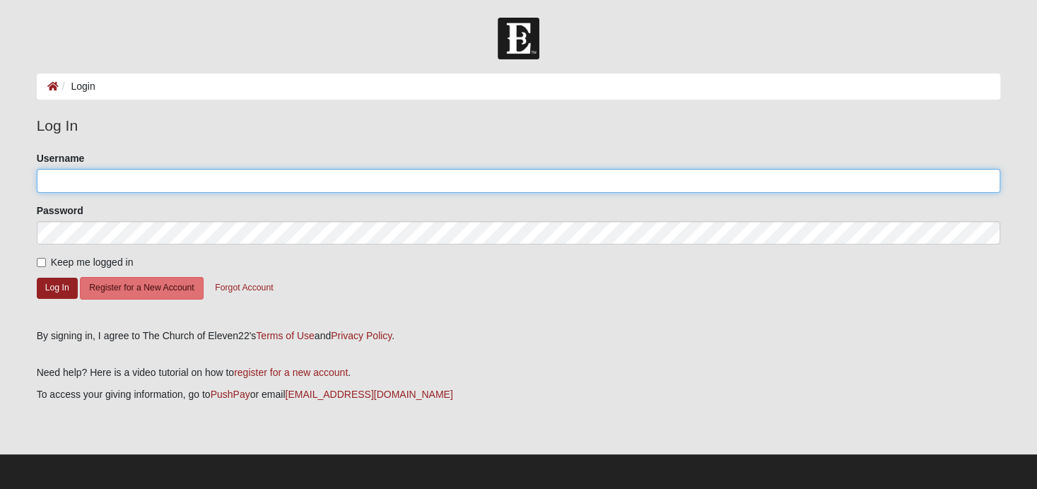
click at [445, 169] on input "Username" at bounding box center [519, 181] width 964 height 24
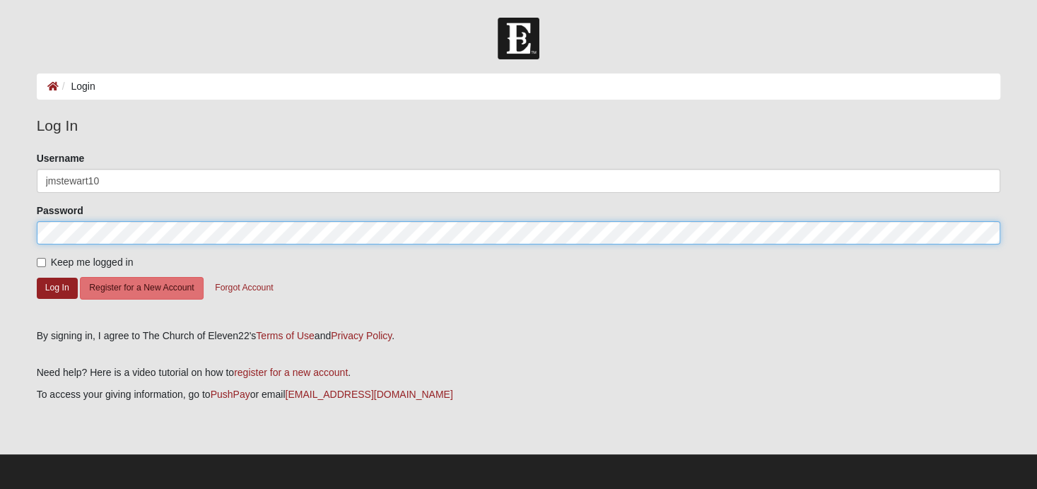
click at [37, 278] on button "Log In" at bounding box center [57, 288] width 41 height 21
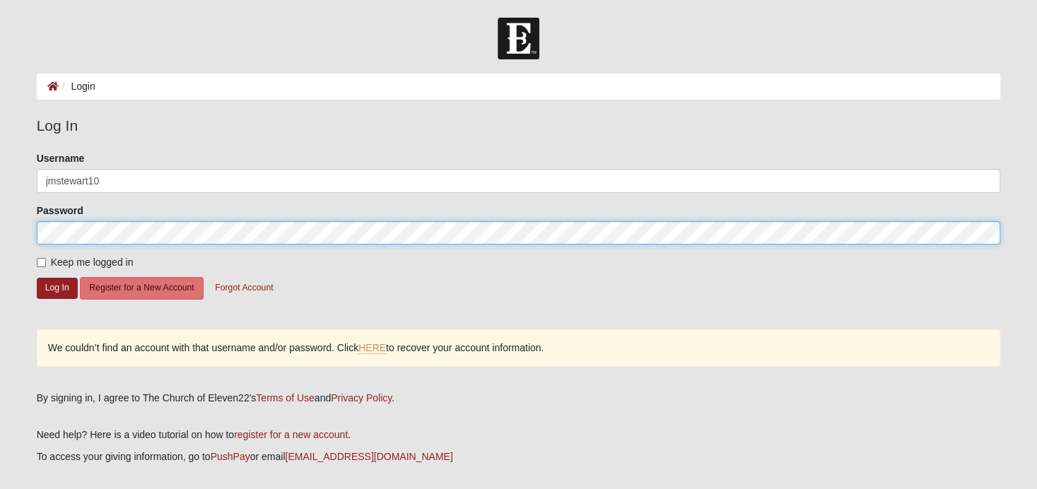
click at [0, 211] on html "Log In Login Login Error Log In Please correct the following: Username jmstewar…" at bounding box center [518, 276] width 1037 height 553
click at [0, 189] on html "Log In Login Login Error Log In Please correct the following: Username john.m.s…" at bounding box center [518, 276] width 1037 height 553
click at [37, 278] on button "Log In" at bounding box center [57, 288] width 41 height 21
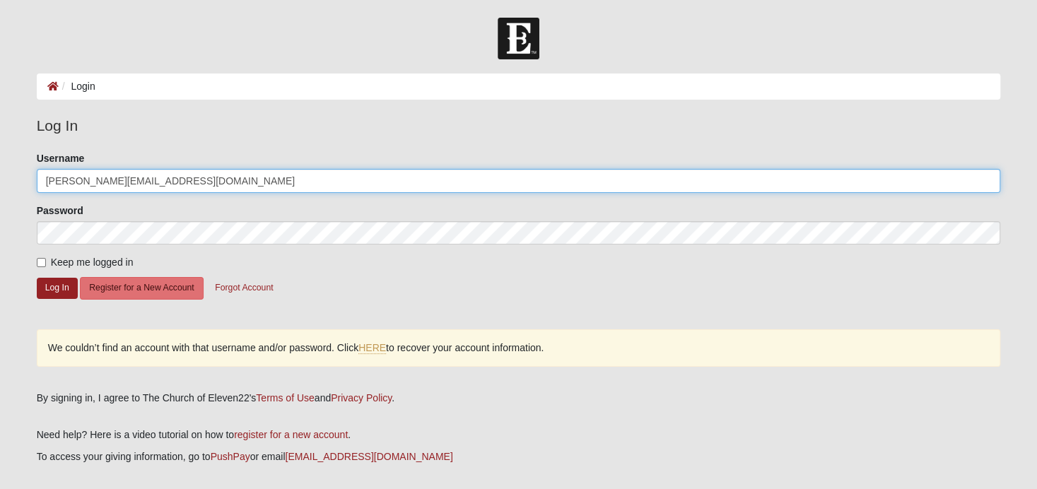
drag, startPoint x: 206, startPoint y: 180, endPoint x: -66, endPoint y: 175, distance: 272.2
click at [0, 175] on html "Log In Login Login Error Log In Please correct the following: Username john.m.s…" at bounding box center [518, 276] width 1037 height 553
type input "jmstewart10"
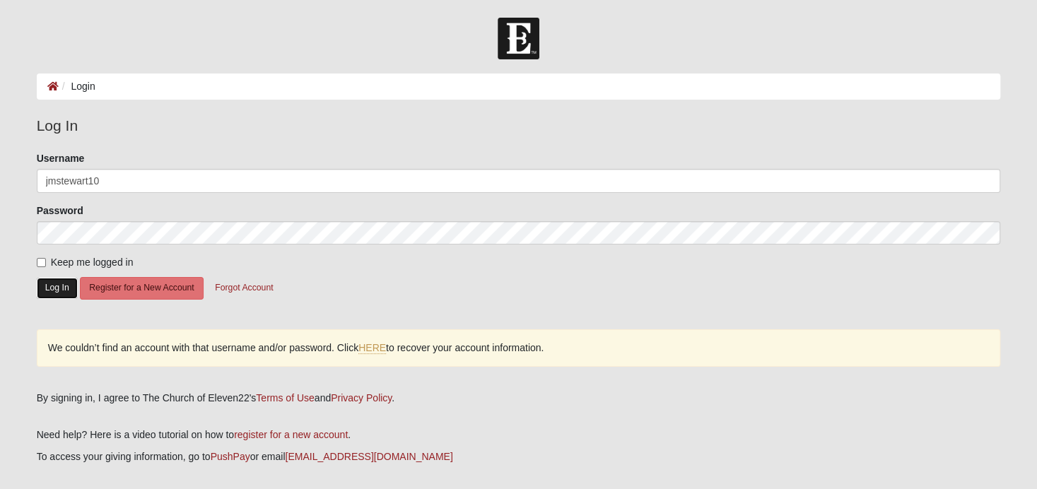
click at [58, 289] on button "Log In" at bounding box center [57, 288] width 41 height 21
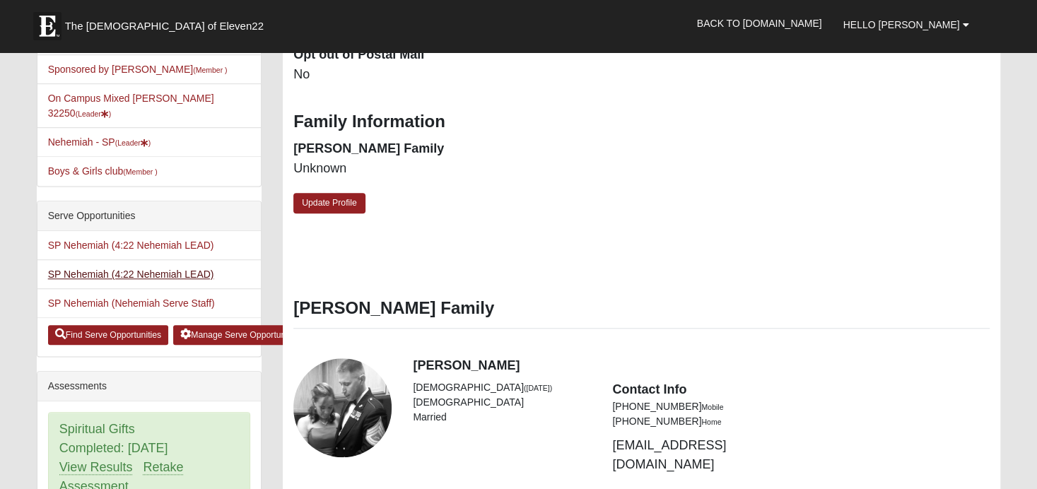
scroll to position [495, 0]
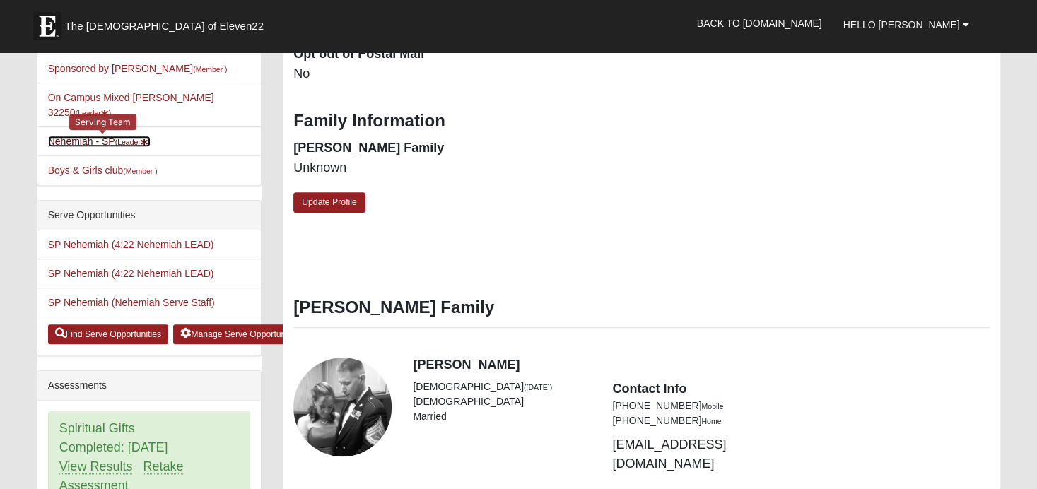
click at [90, 136] on link "Nehemiah - SP (Leader )" at bounding box center [99, 141] width 103 height 11
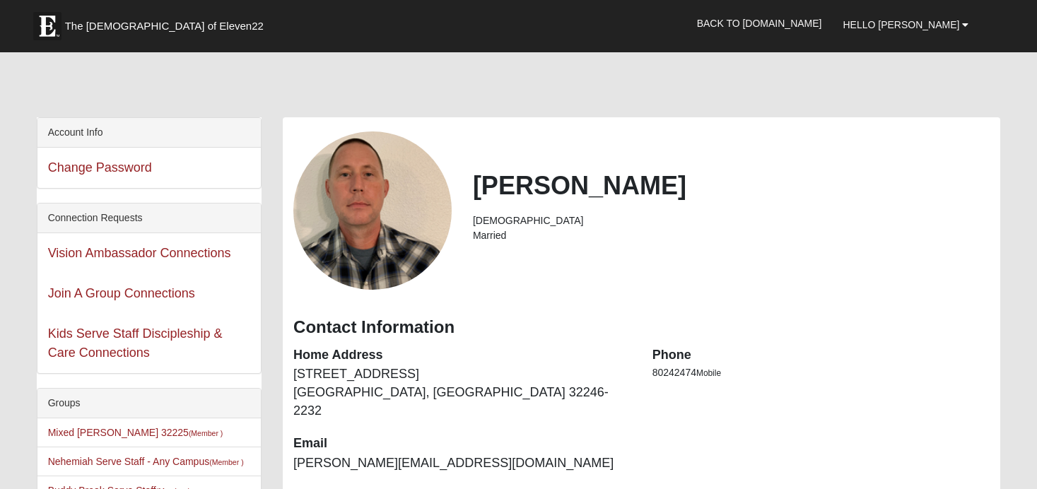
scroll to position [495, 0]
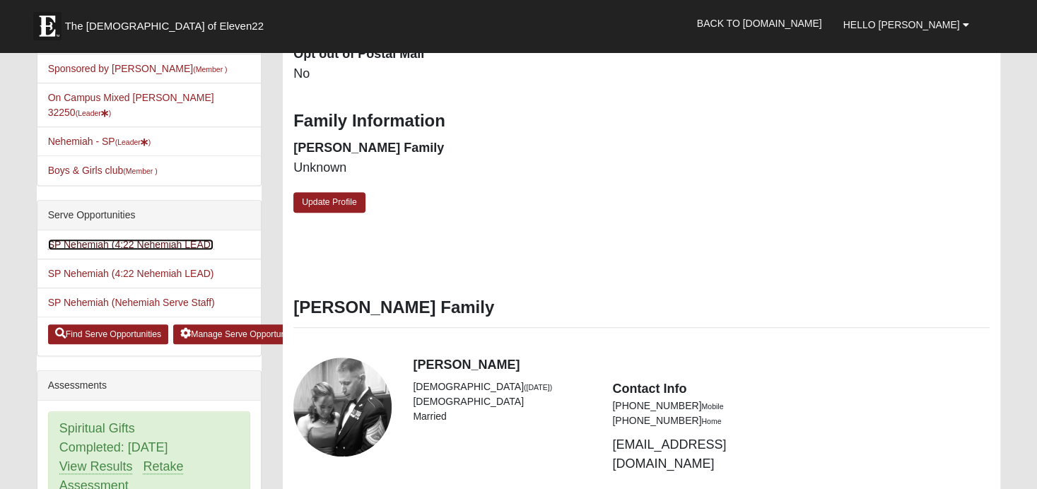
click at [142, 239] on link "SP Nehemiah (4:22 Nehemiah LEAD)" at bounding box center [131, 244] width 166 height 11
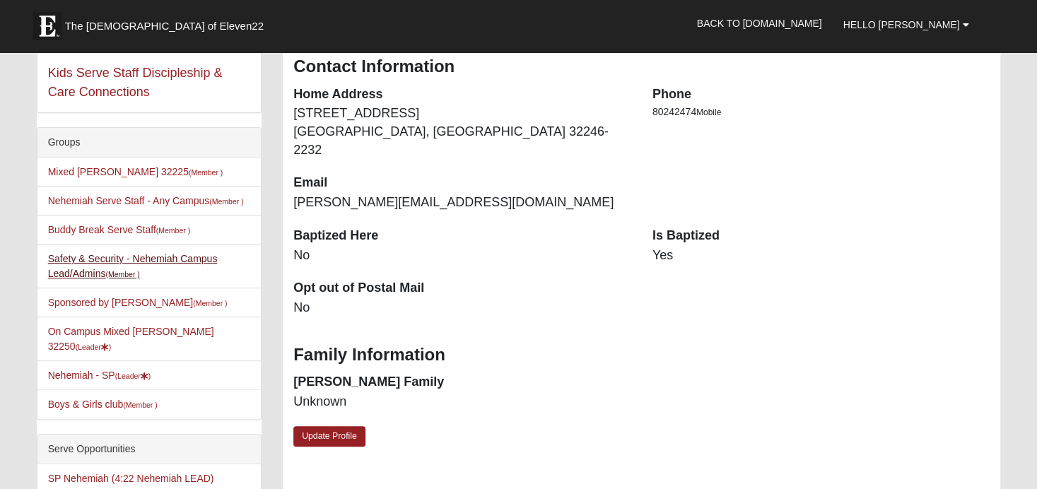
scroll to position [285, 0]
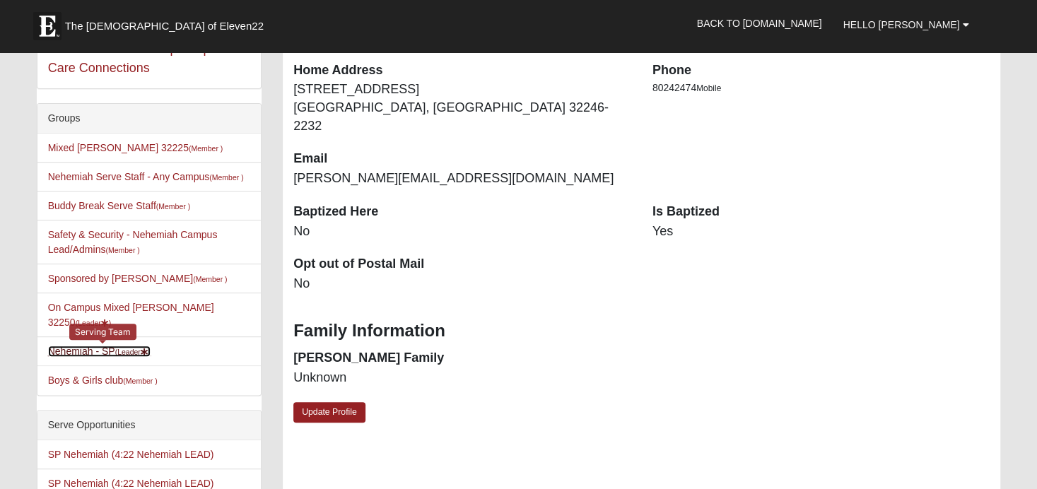
click at [105, 346] on link "Nehemiah - SP (Leader )" at bounding box center [99, 351] width 103 height 11
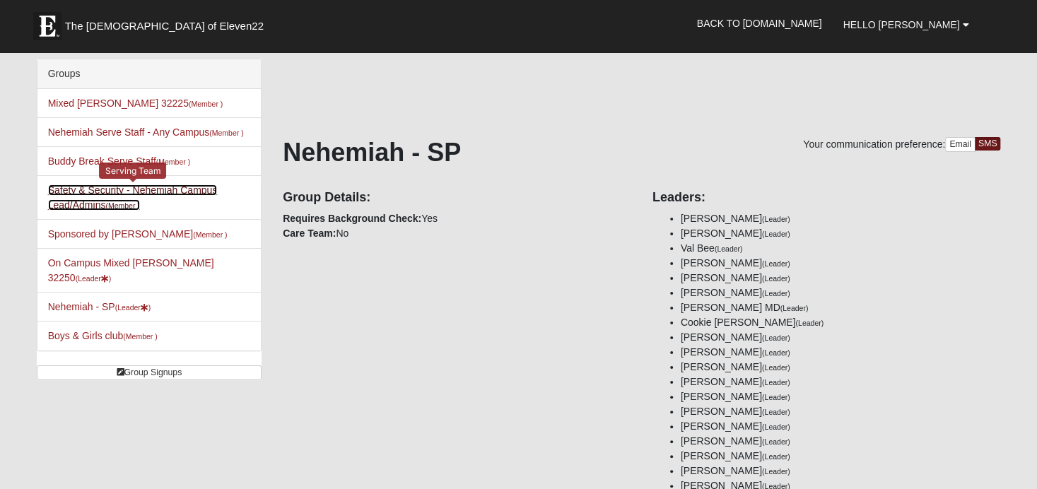
drag, startPoint x: 87, startPoint y: 194, endPoint x: 101, endPoint y: 197, distance: 14.4
click at [87, 194] on link "Safety & Security - Nehemiah Campus Lead/Admins (Member )" at bounding box center [133, 198] width 170 height 26
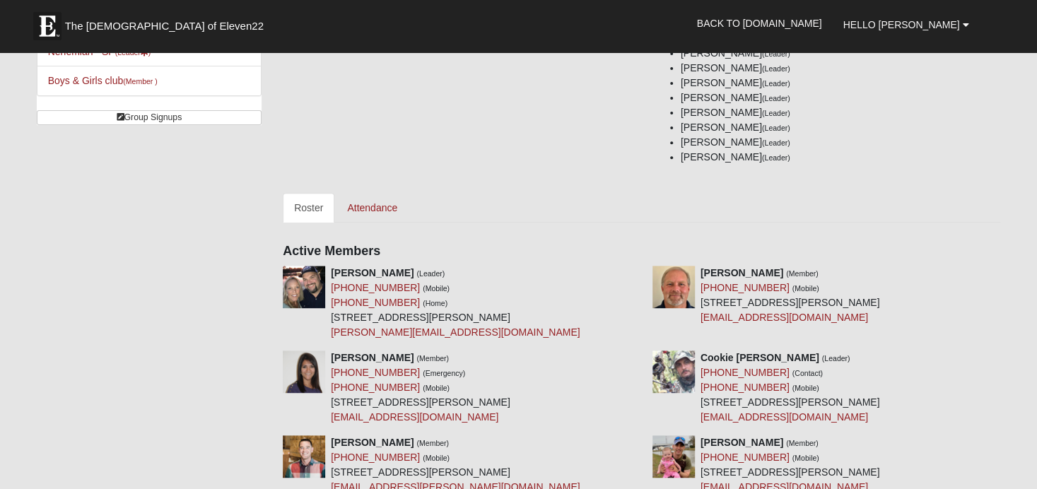
scroll to position [212, 0]
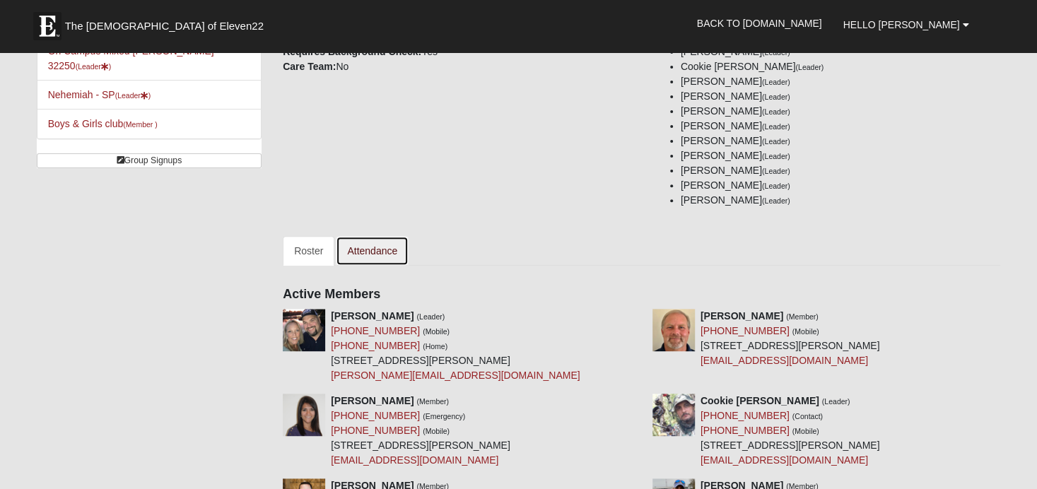
click at [380, 252] on link "Attendance" at bounding box center [372, 251] width 73 height 30
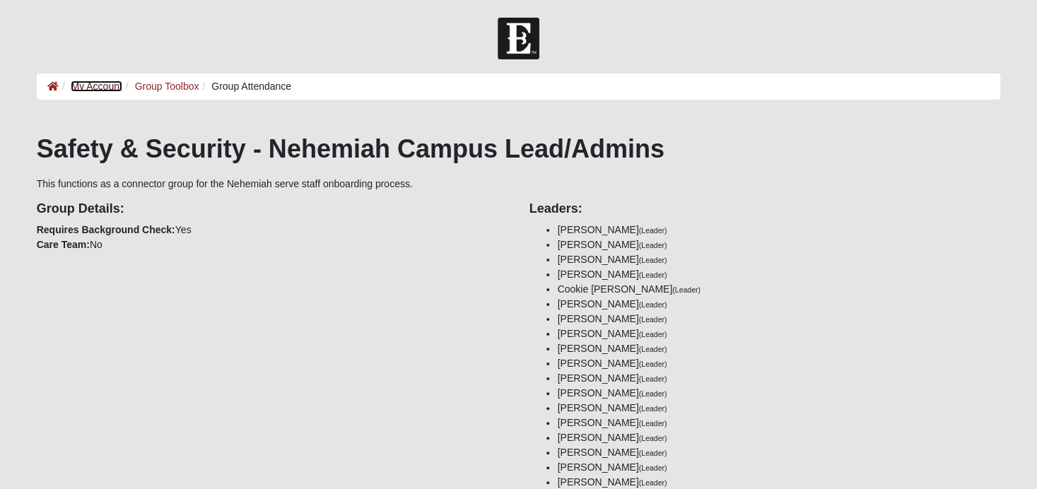
click at [108, 86] on link "My Account" at bounding box center [96, 86] width 51 height 11
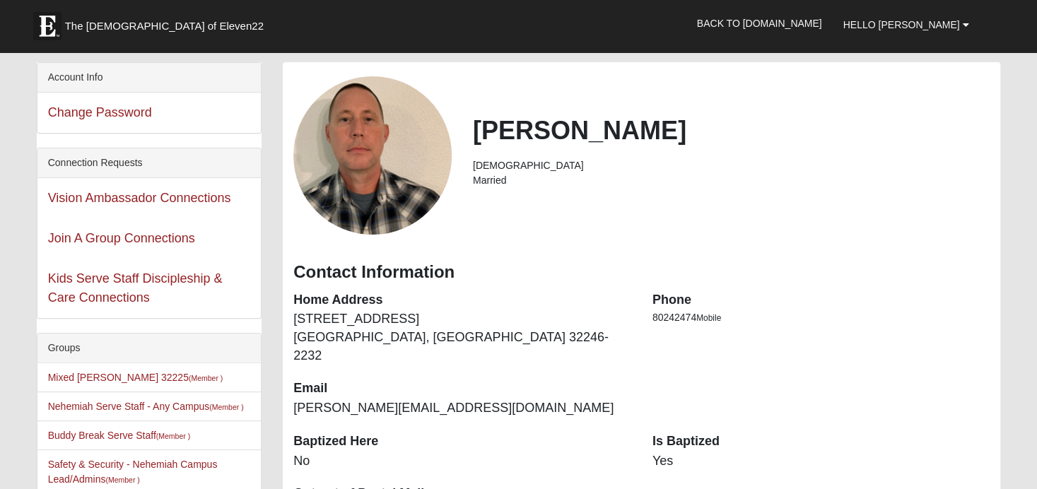
scroll to position [141, 0]
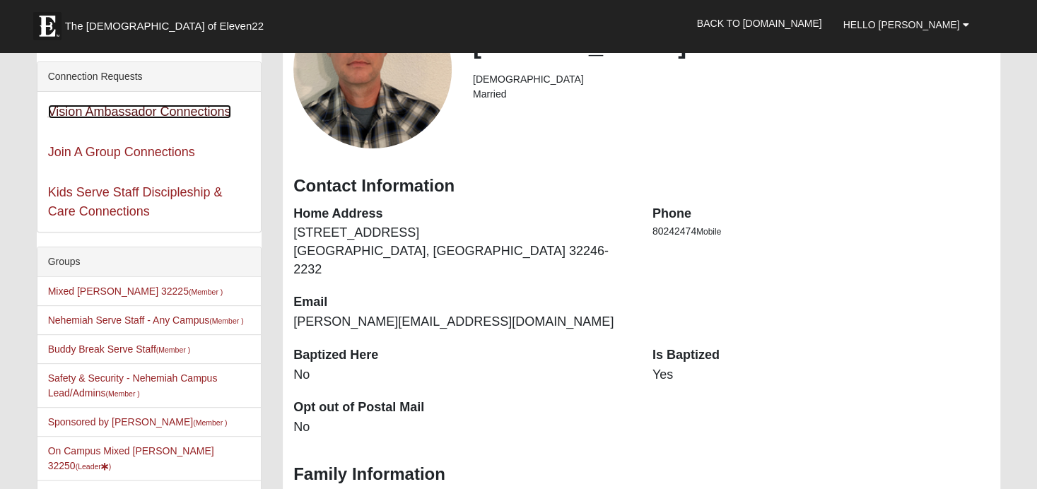
click at [151, 110] on link "Vision Ambassador Connections" at bounding box center [139, 112] width 183 height 14
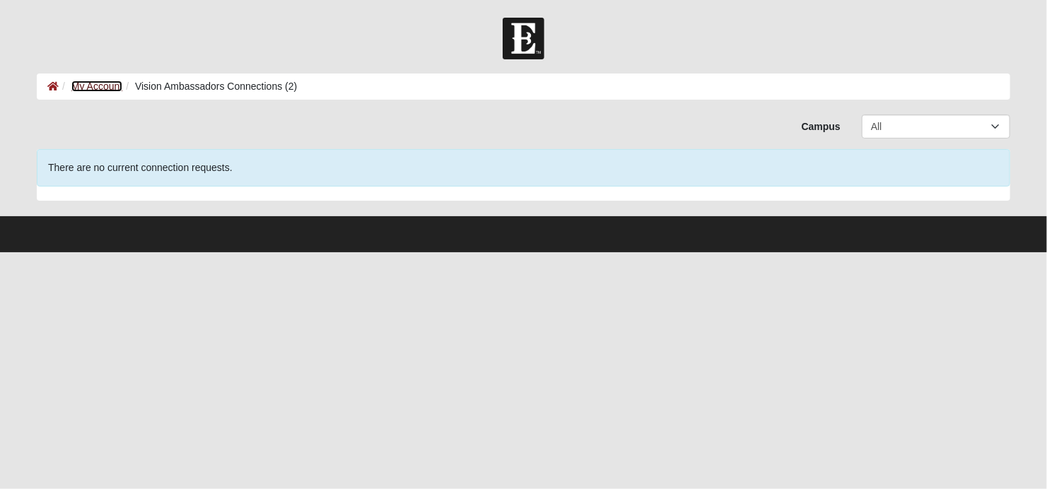
click at [95, 87] on link "My Account" at bounding box center [96, 86] width 51 height 11
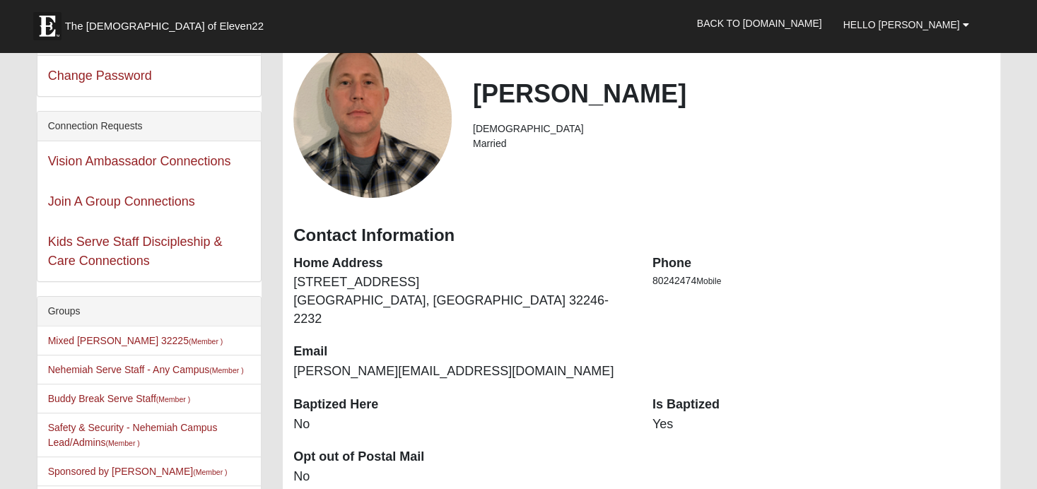
scroll to position [71, 0]
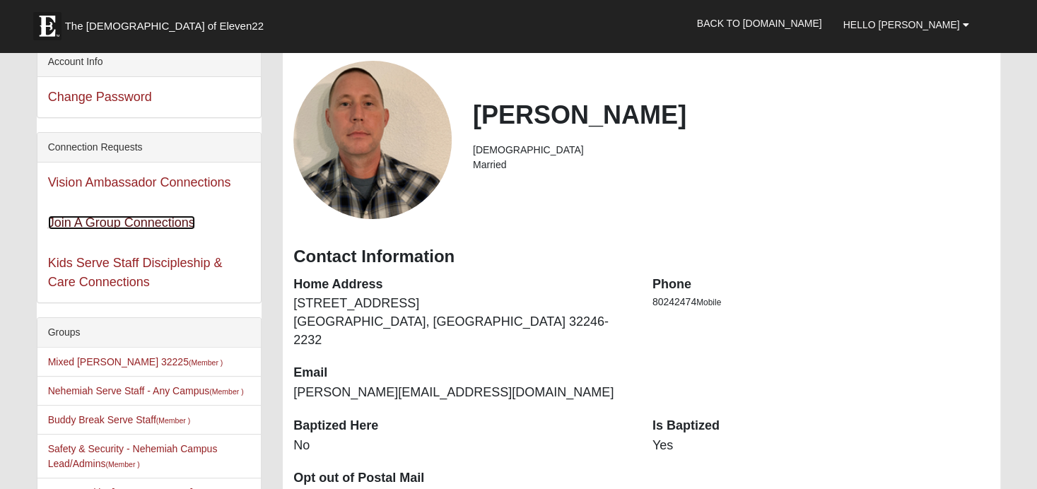
click at [134, 216] on link "Join A Group Connections" at bounding box center [121, 223] width 147 height 14
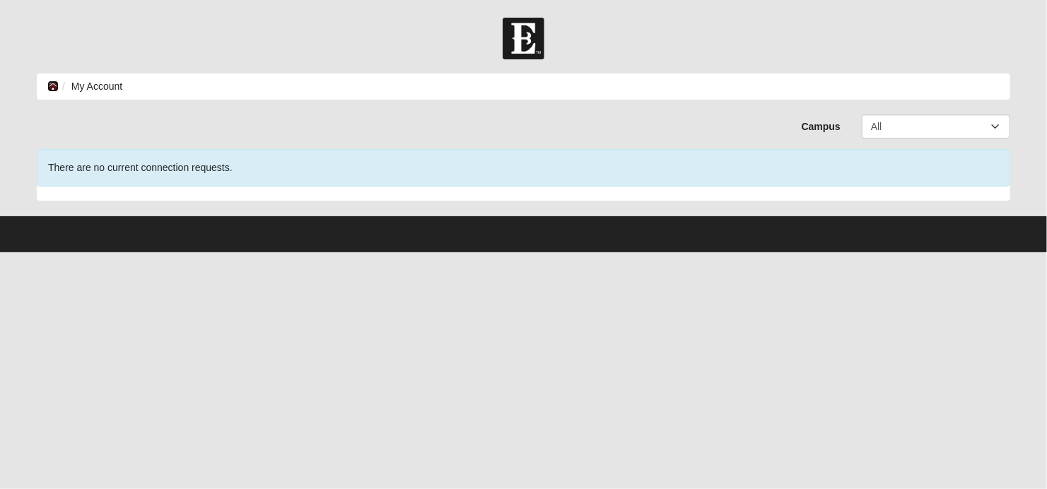
click at [51, 88] on icon at bounding box center [52, 86] width 11 height 10
